Goal: Information Seeking & Learning: Learn about a topic

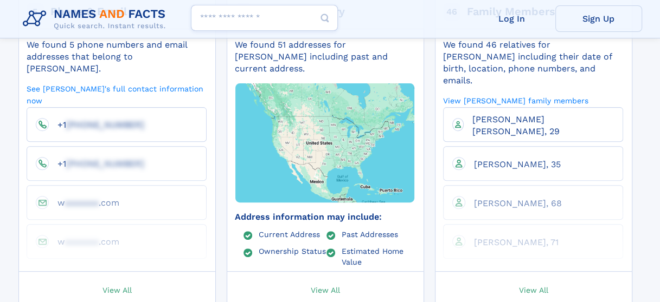
scroll to position [271, 0]
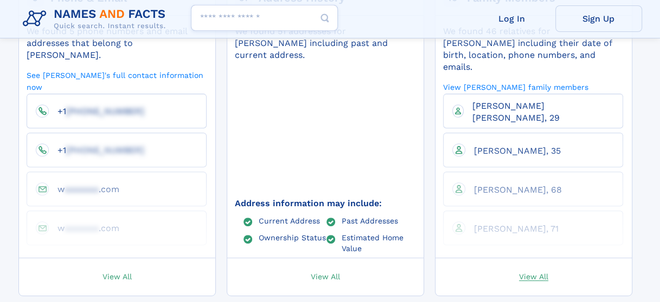
click at [532, 272] on span "View All" at bounding box center [533, 277] width 29 height 10
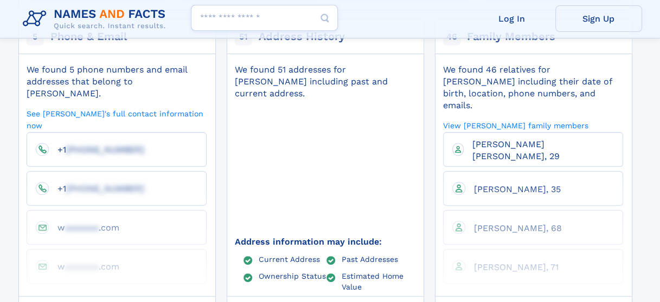
scroll to position [217, 0]
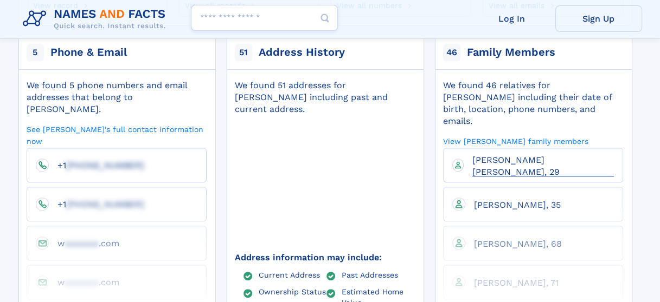
click at [497, 155] on span "Aliceanne Nichole Ward, 29" at bounding box center [515, 166] width 87 height 22
click at [500, 136] on link "View Marvin Ward's family members" at bounding box center [515, 141] width 145 height 10
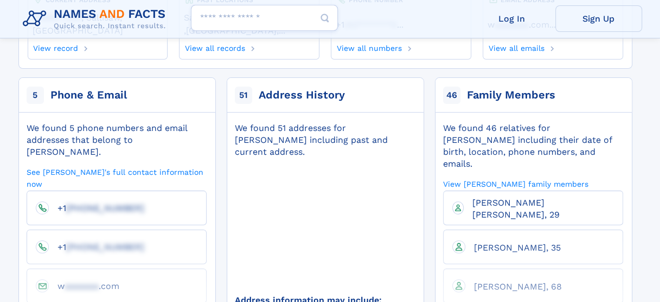
scroll to position [163, 0]
